Goal: Information Seeking & Learning: Learn about a topic

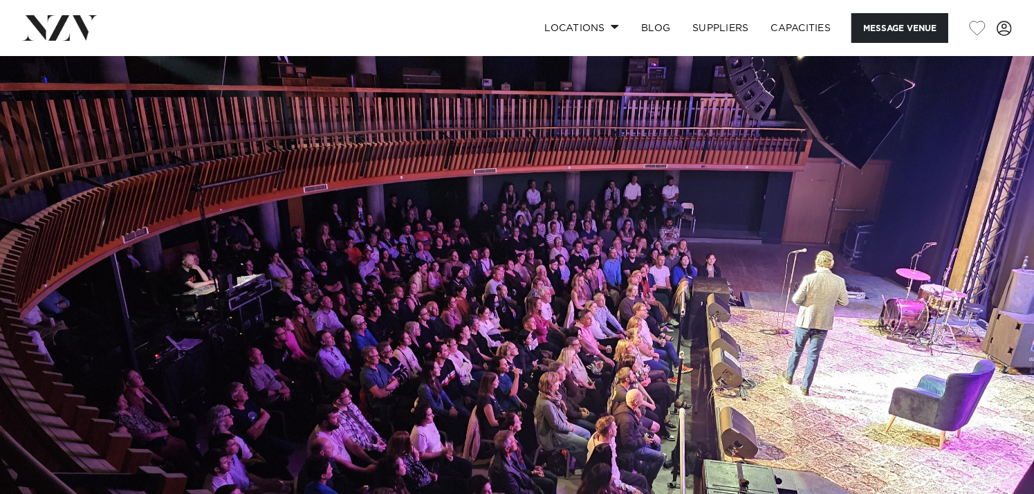
click at [927, 227] on img at bounding box center [517, 298] width 1034 height 485
click at [799, 23] on link "Capacities" at bounding box center [801, 28] width 82 height 30
click at [655, 26] on link "BLOG" at bounding box center [655, 28] width 51 height 30
click at [906, 24] on button "Message Venue" at bounding box center [899, 28] width 97 height 30
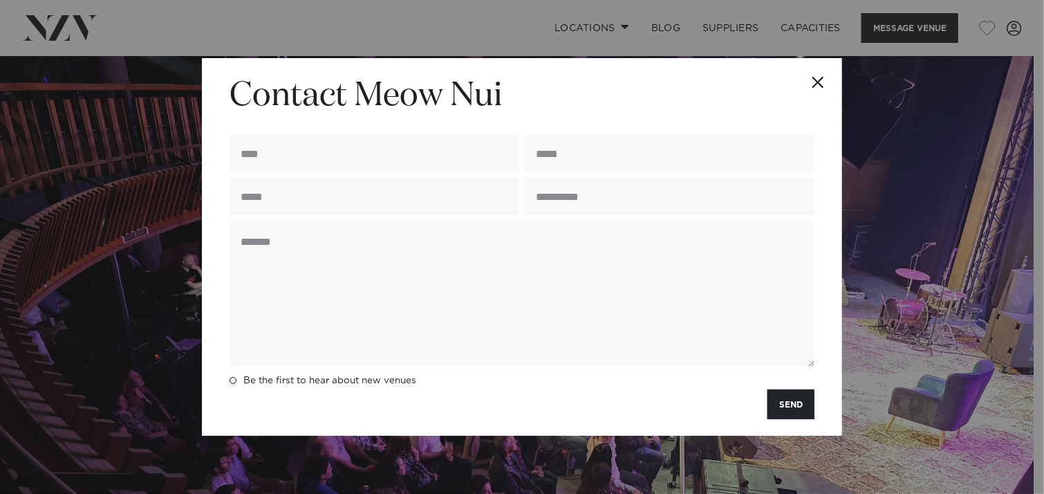
click at [819, 77] on button "Close" at bounding box center [818, 82] width 48 height 48
